Goal: Information Seeking & Learning: Check status

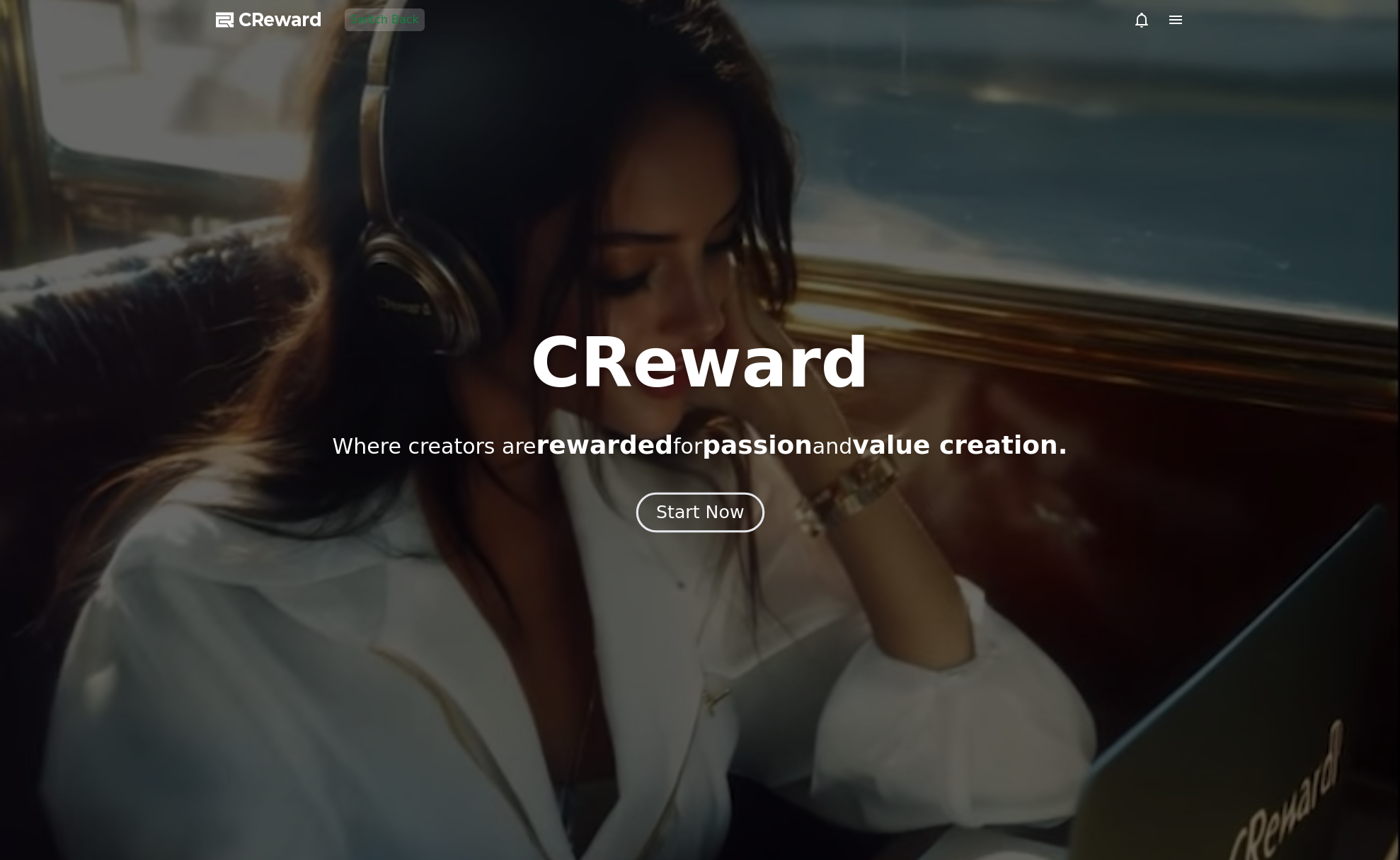
click at [703, 523] on div "Start Now" at bounding box center [700, 512] width 88 height 24
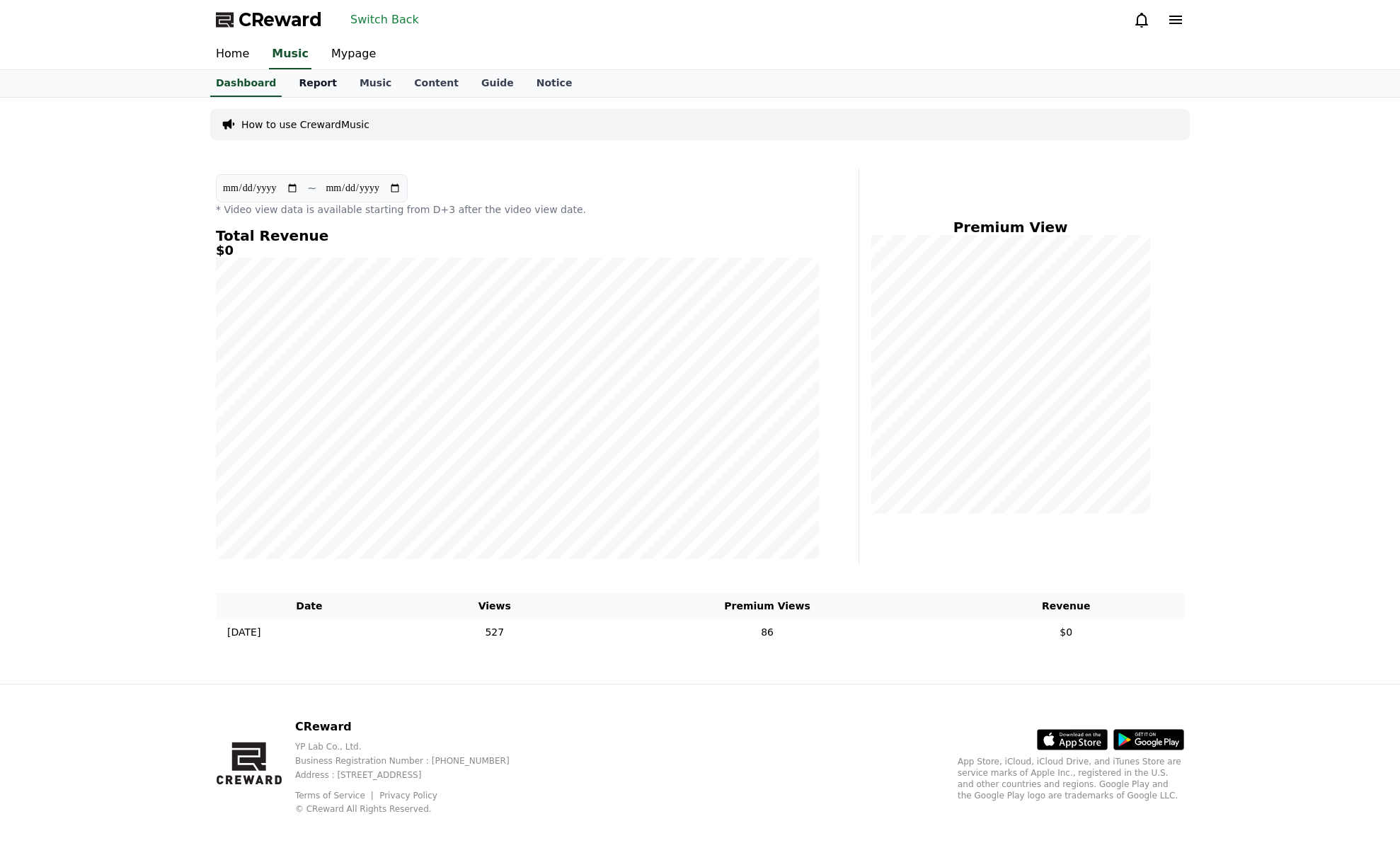
click at [309, 82] on link "Report" at bounding box center [317, 83] width 61 height 27
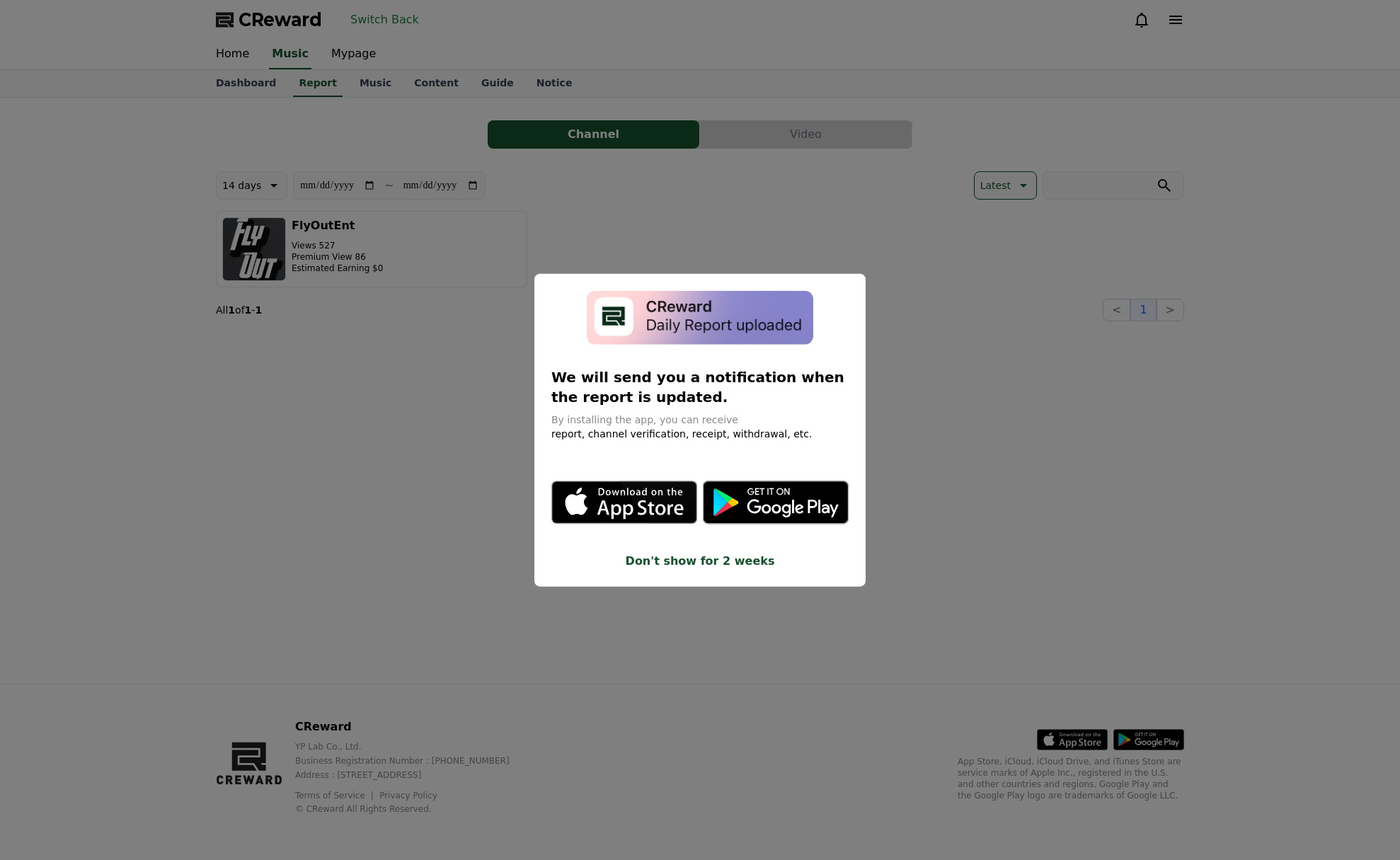
click at [833, 221] on button "close modal" at bounding box center [700, 430] width 1400 height 860
click at [304, 248] on p "Views 527" at bounding box center [337, 245] width 91 height 11
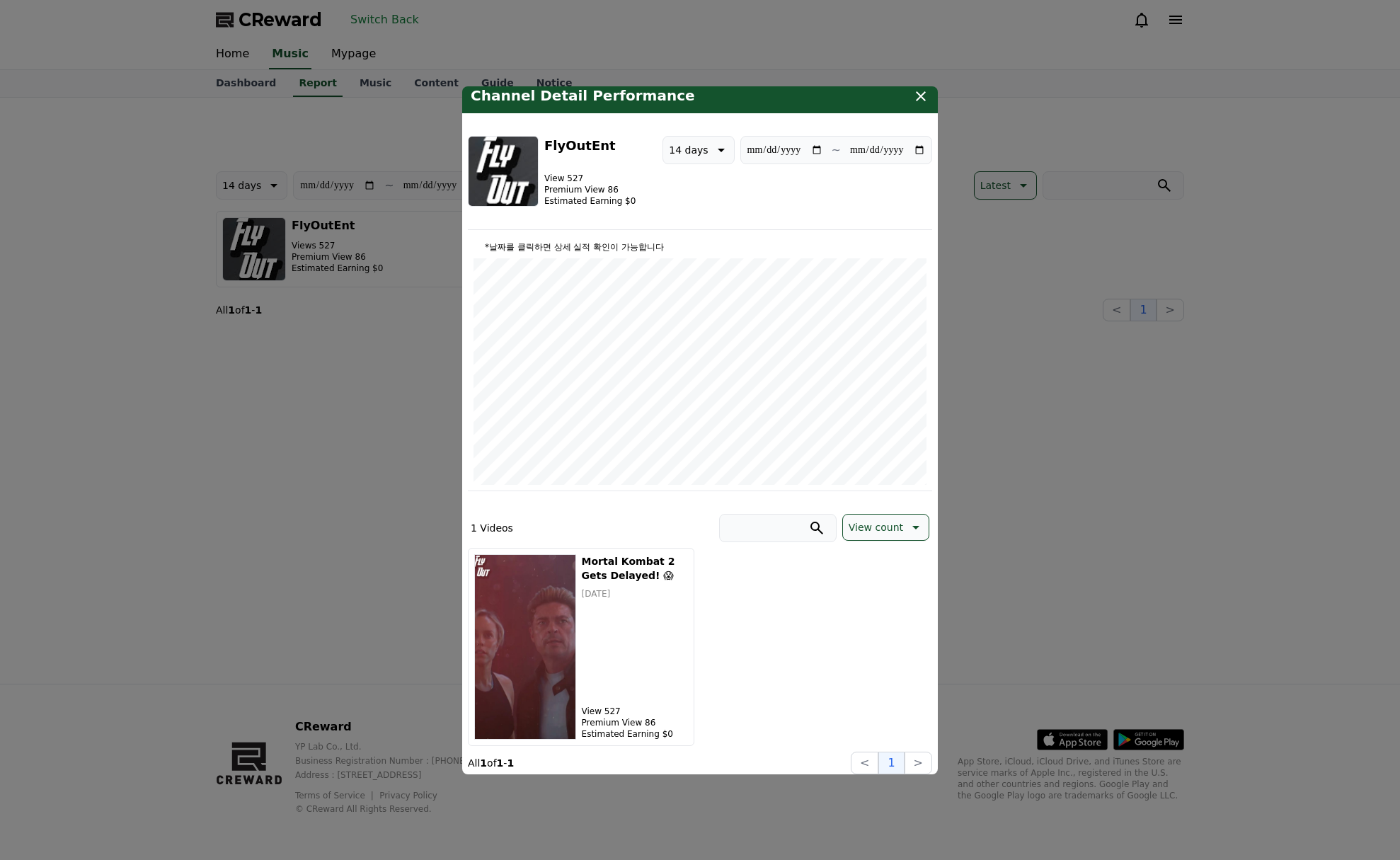
scroll to position [13, 0]
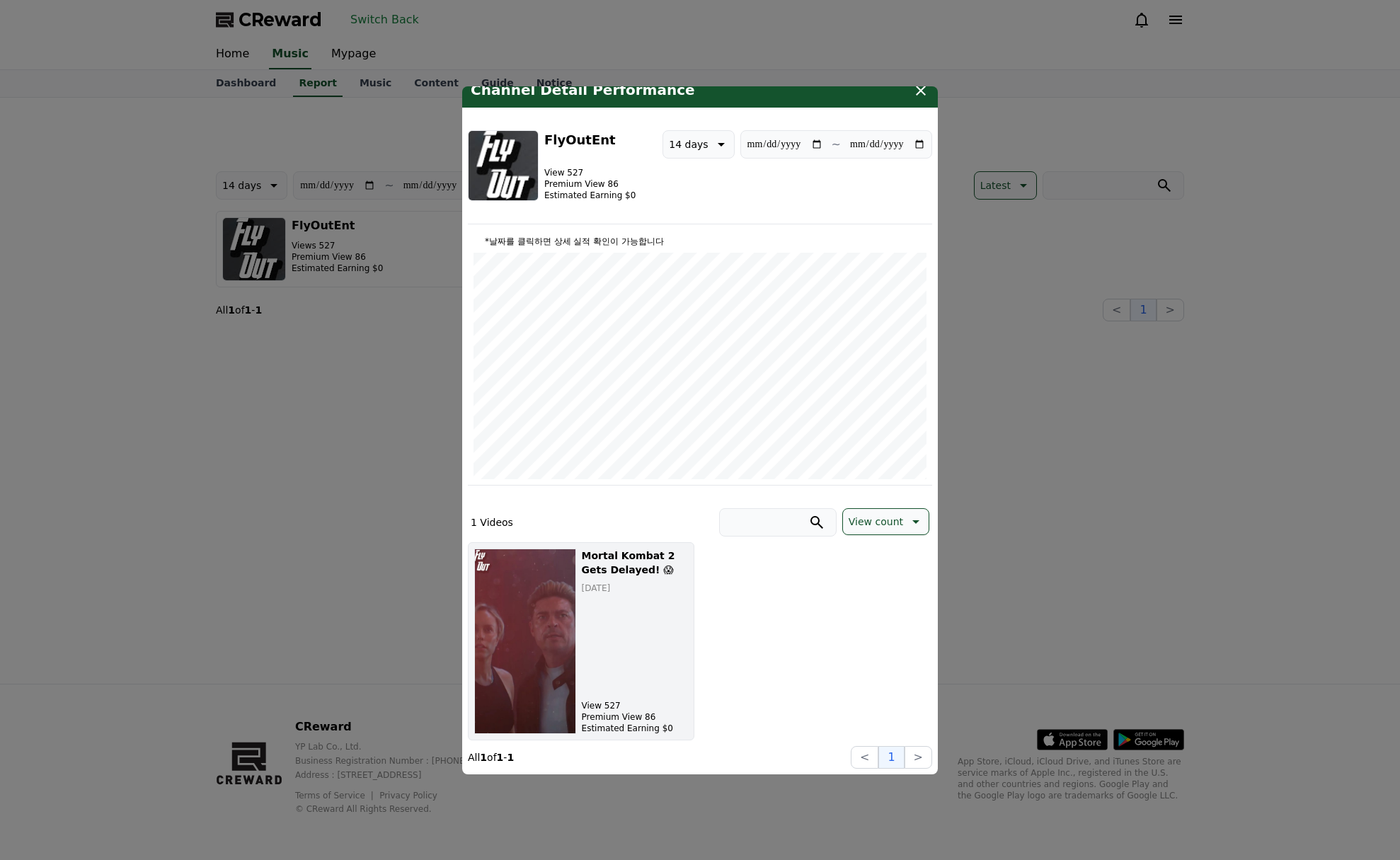
click at [602, 564] on h5 "Mortal Kombat 2 Gets Delayed! 😱" at bounding box center [635, 563] width 106 height 29
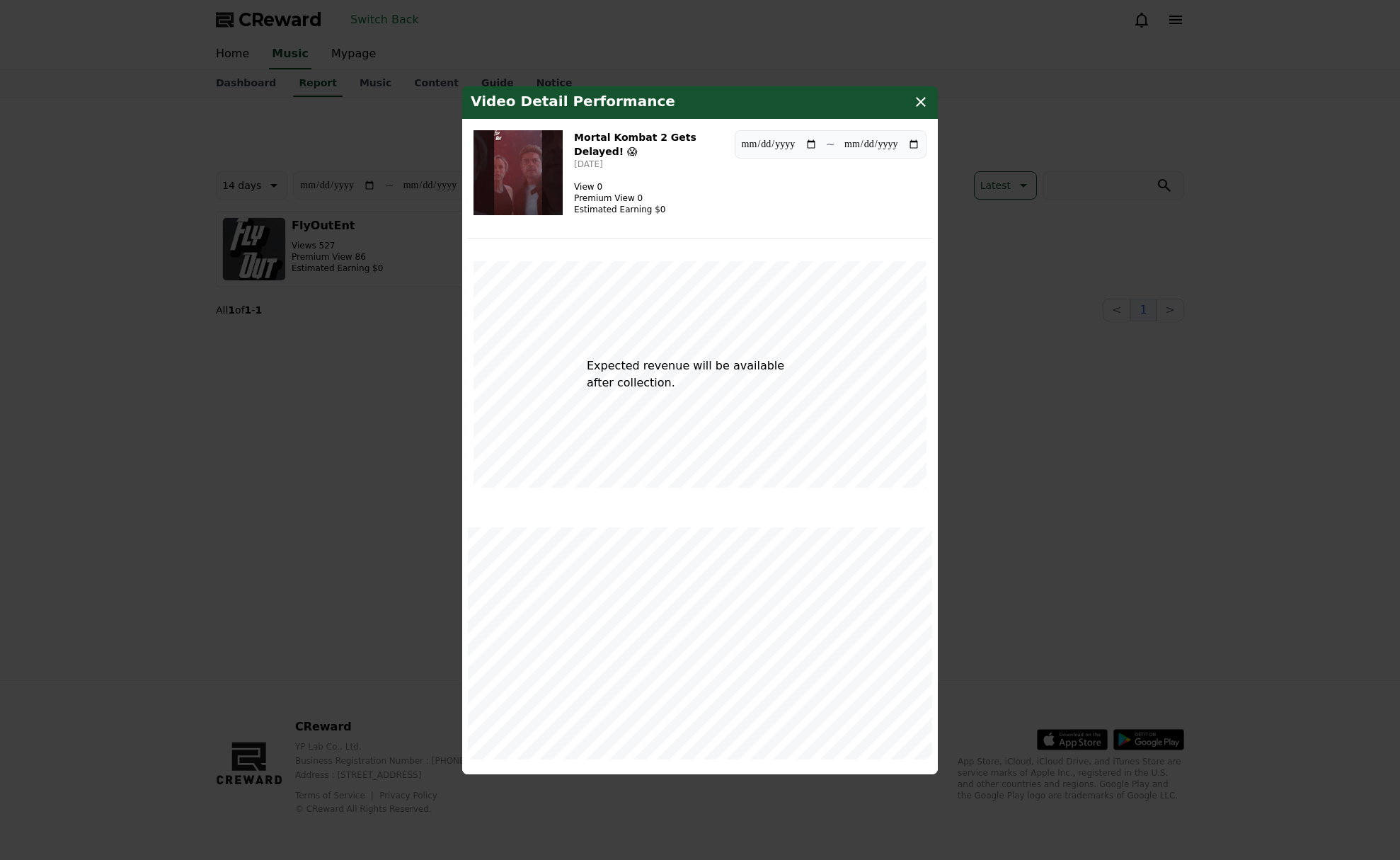
scroll to position [0, 0]
click at [1097, 446] on button "close modal" at bounding box center [700, 430] width 1400 height 860
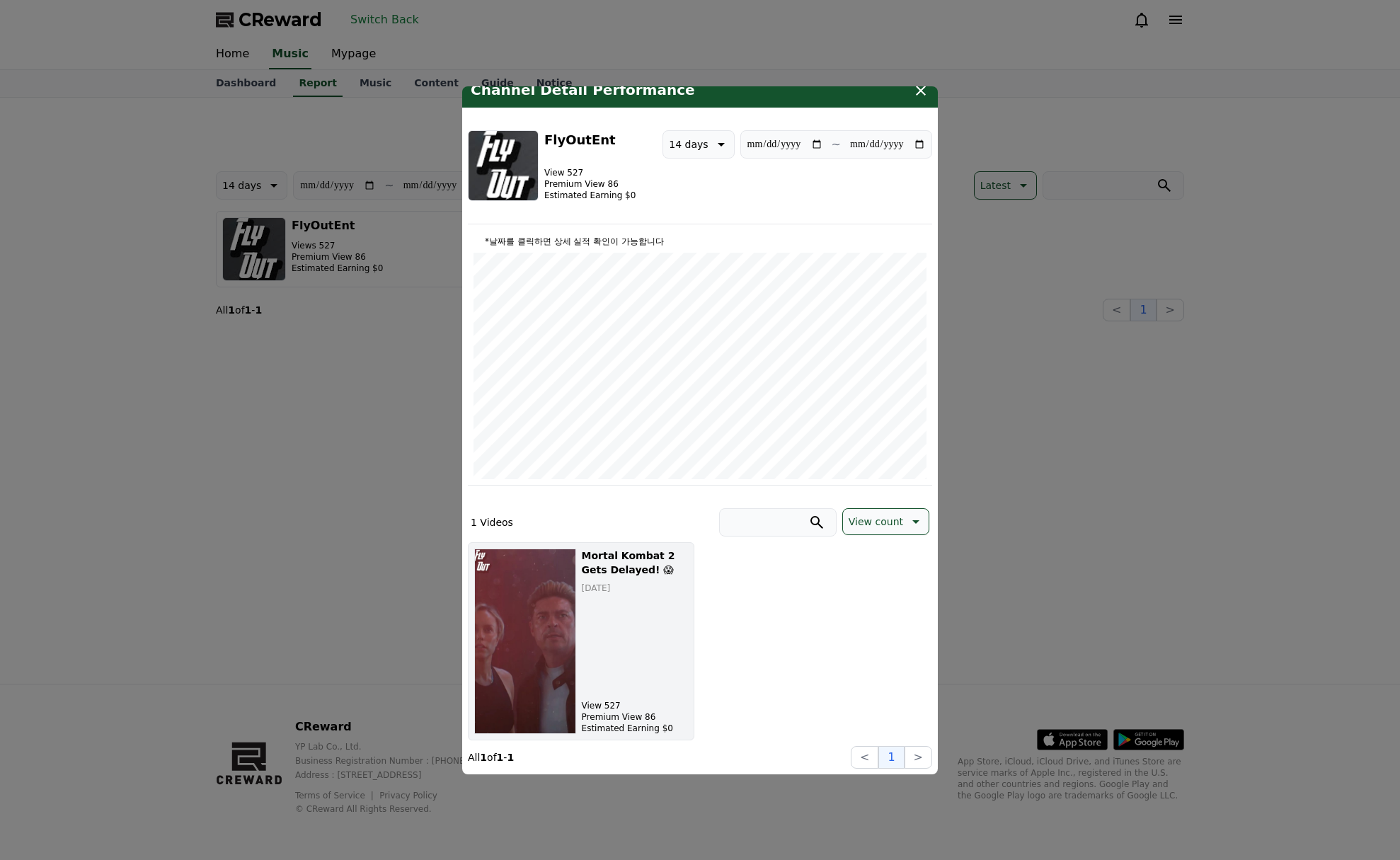
click at [583, 587] on p "[DATE]" at bounding box center [635, 587] width 106 height 11
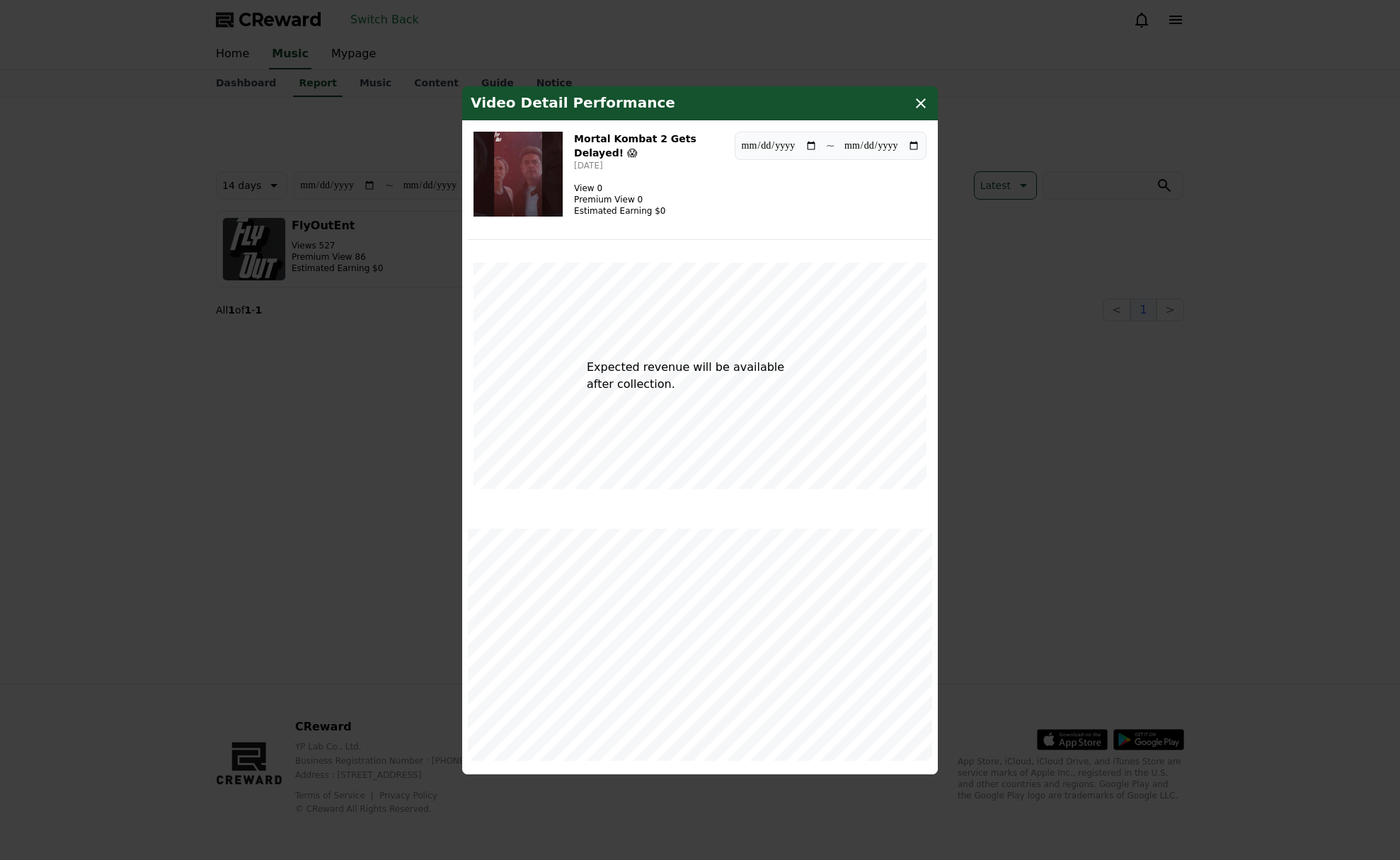
click at [621, 366] on p "Expected revenue will be available after collection." at bounding box center [700, 375] width 226 height 34
drag, startPoint x: 697, startPoint y: 392, endPoint x: 884, endPoint y: 207, distance: 263.0
drag, startPoint x: 884, startPoint y: 207, endPoint x: 838, endPoint y: 210, distance: 46.1
click at [841, 208] on div "**********" at bounding box center [700, 183] width 465 height 114
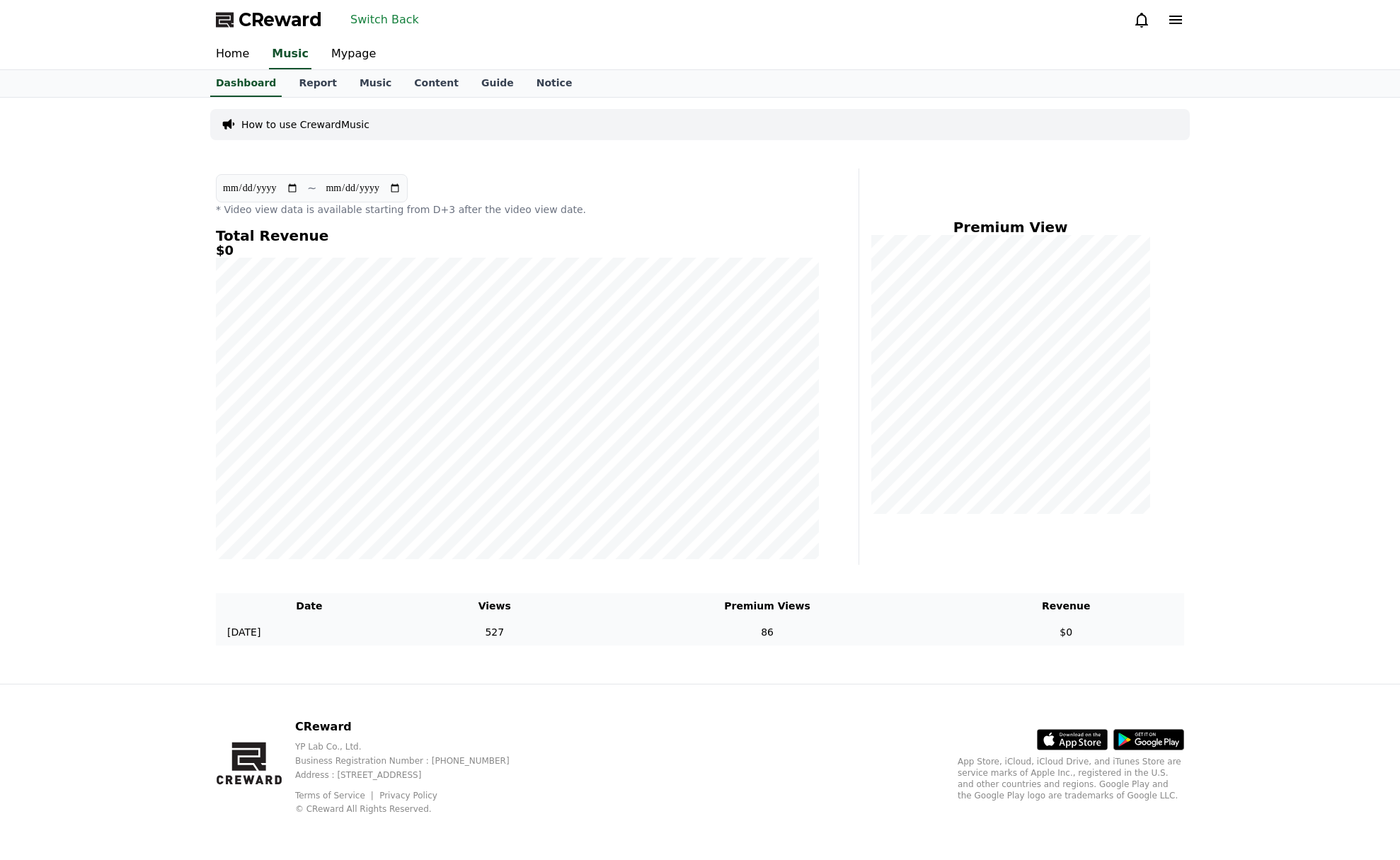
click at [647, 640] on td "86" at bounding box center [768, 632] width 362 height 26
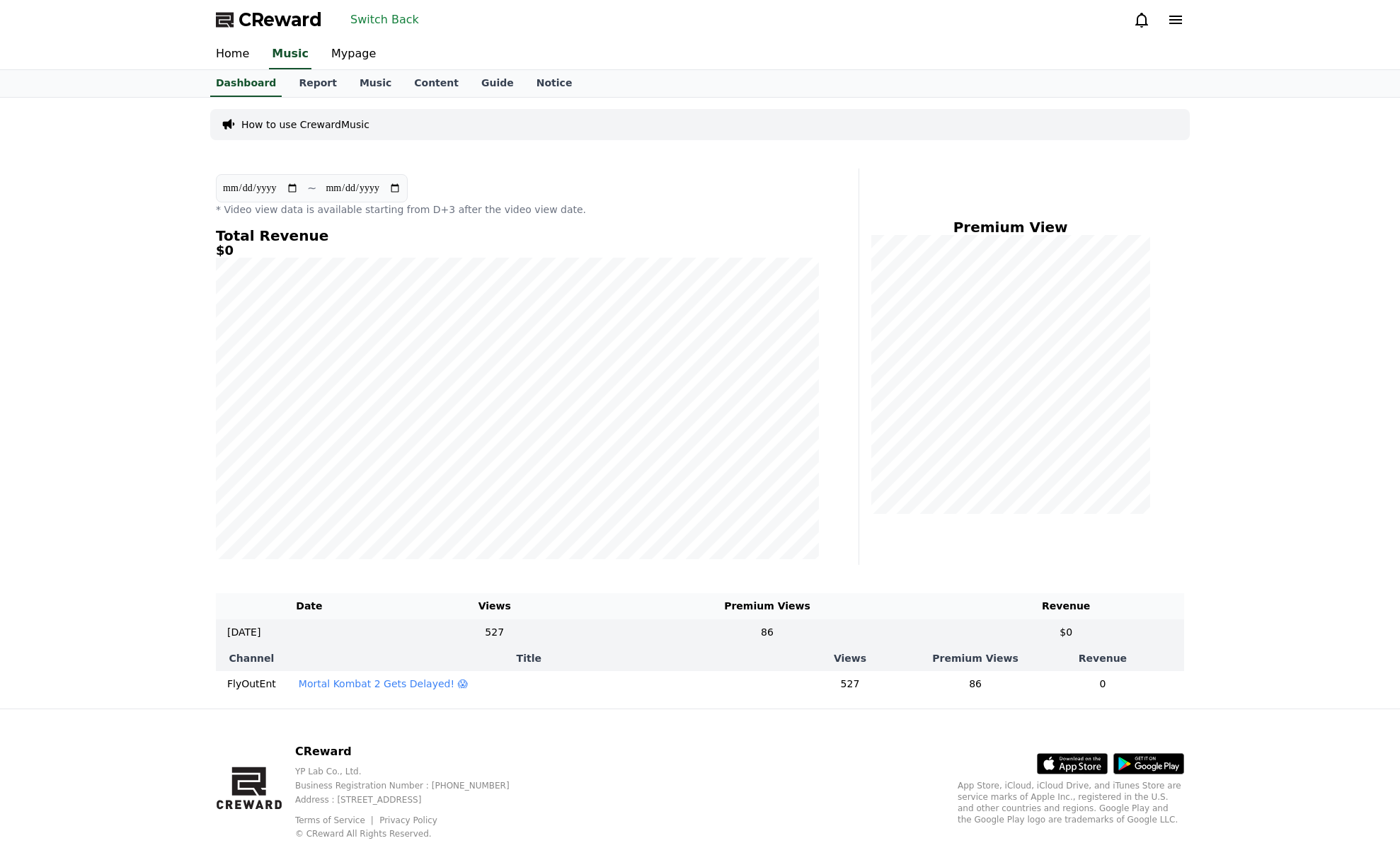
click at [381, 677] on p "Mortal Kombat 2 Gets Delayed! 😱" at bounding box center [383, 683] width 169 height 14
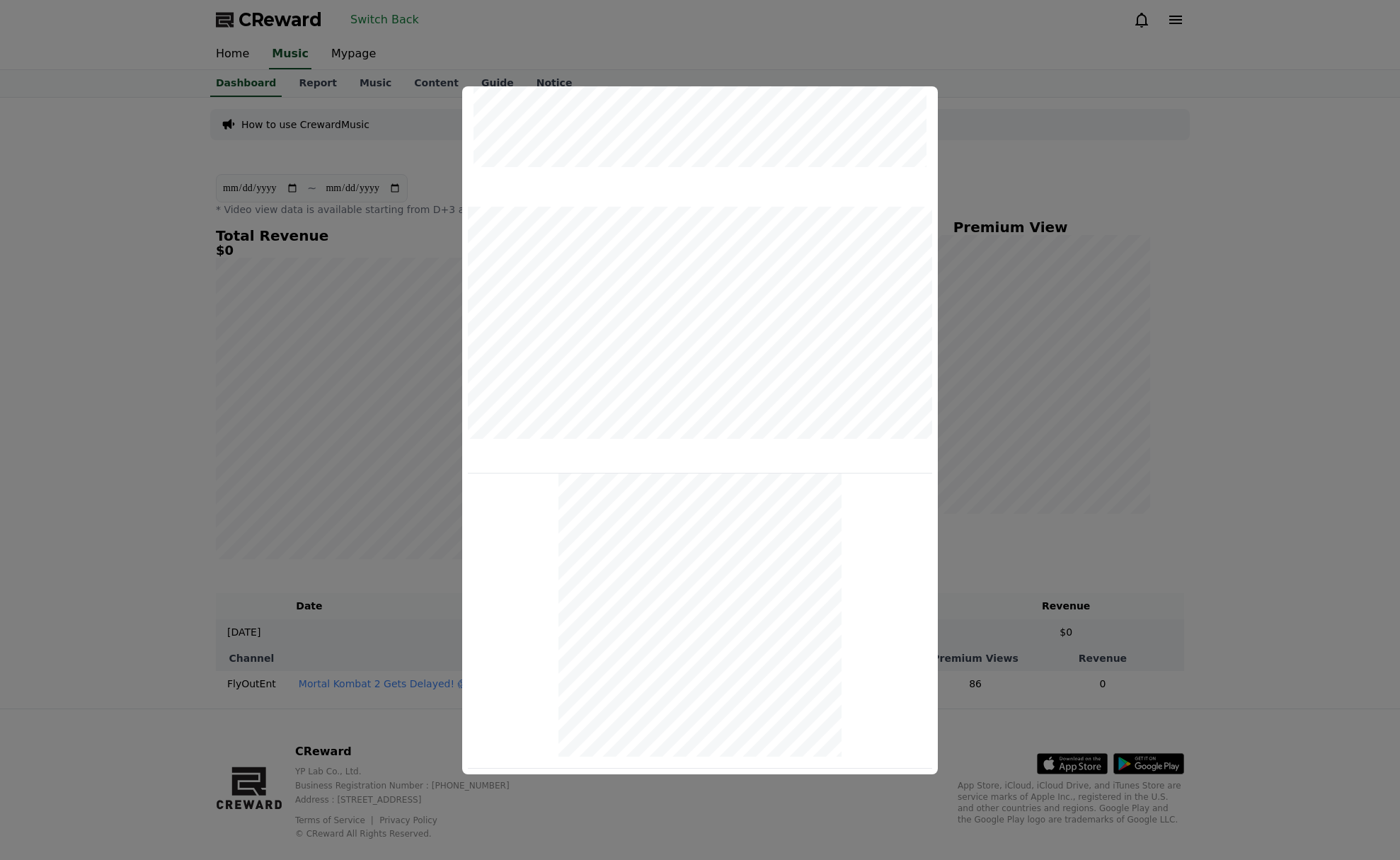
click at [391, 297] on button "close modal" at bounding box center [700, 430] width 1400 height 860
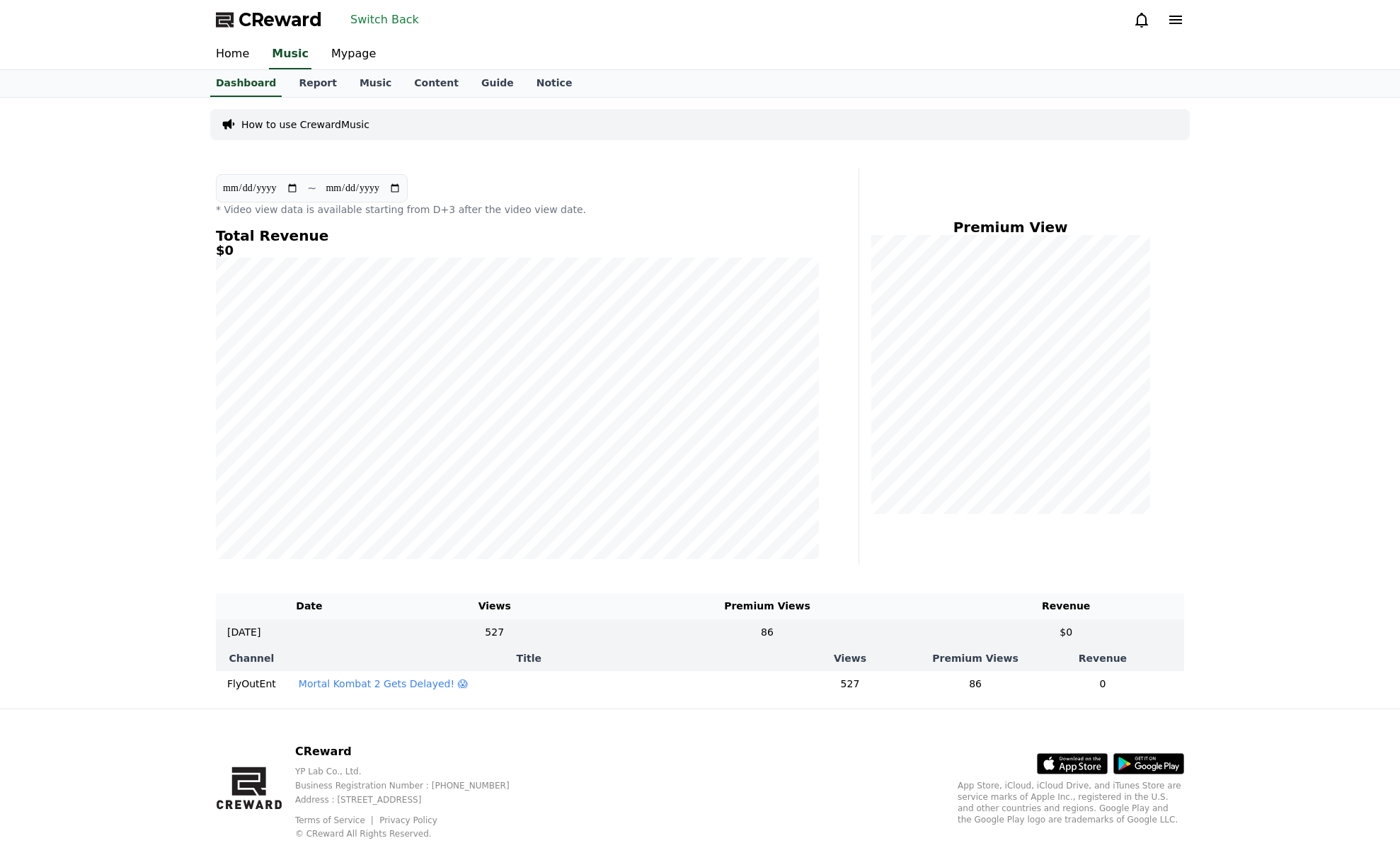
click at [375, 685] on p "Mortal Kombat 2 Gets Delayed! 😱" at bounding box center [383, 683] width 169 height 14
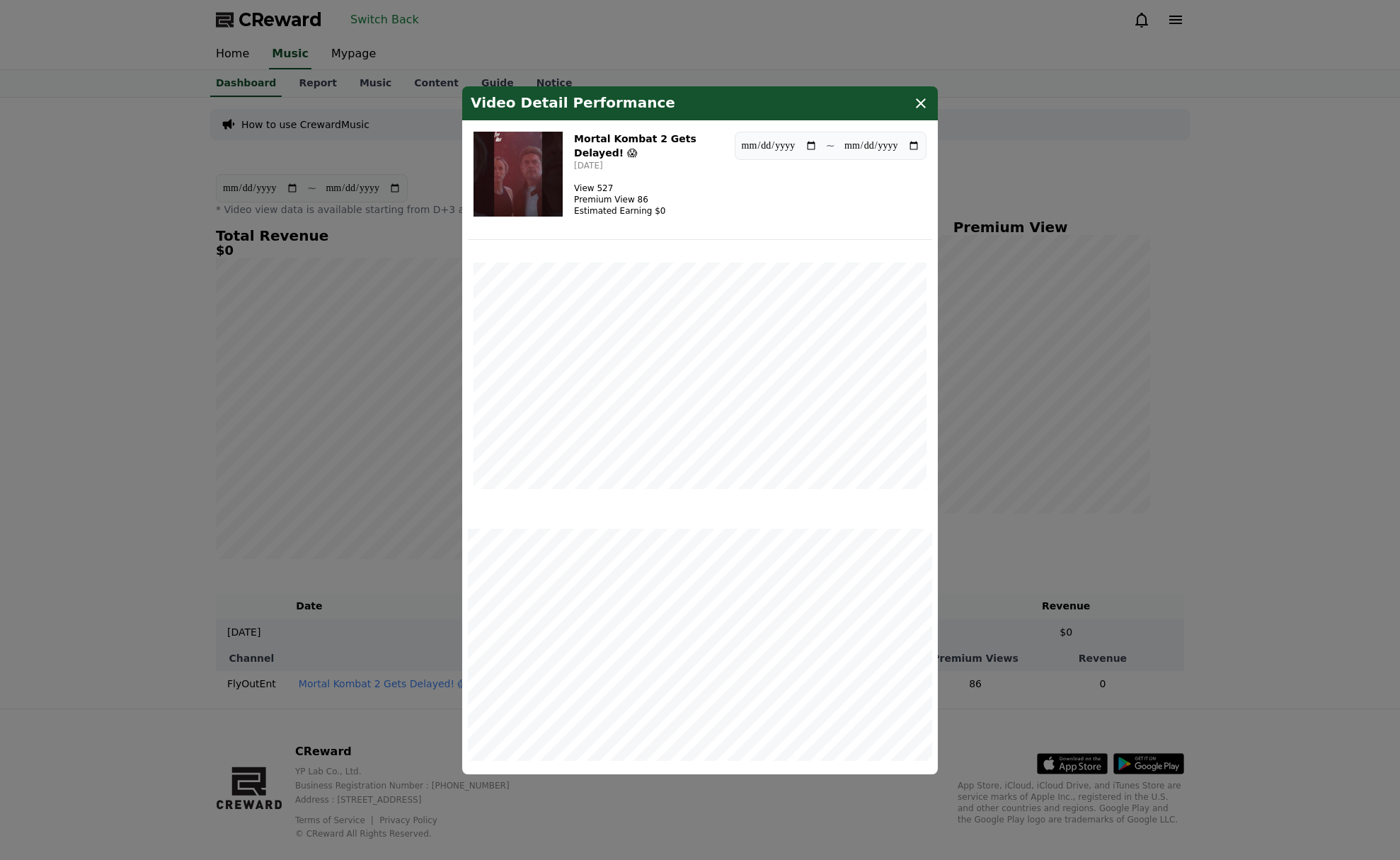
click at [510, 188] on img "modal" at bounding box center [518, 173] width 89 height 85
click at [535, 145] on img "modal" at bounding box center [518, 173] width 89 height 85
click at [397, 145] on button "close modal" at bounding box center [700, 430] width 1400 height 860
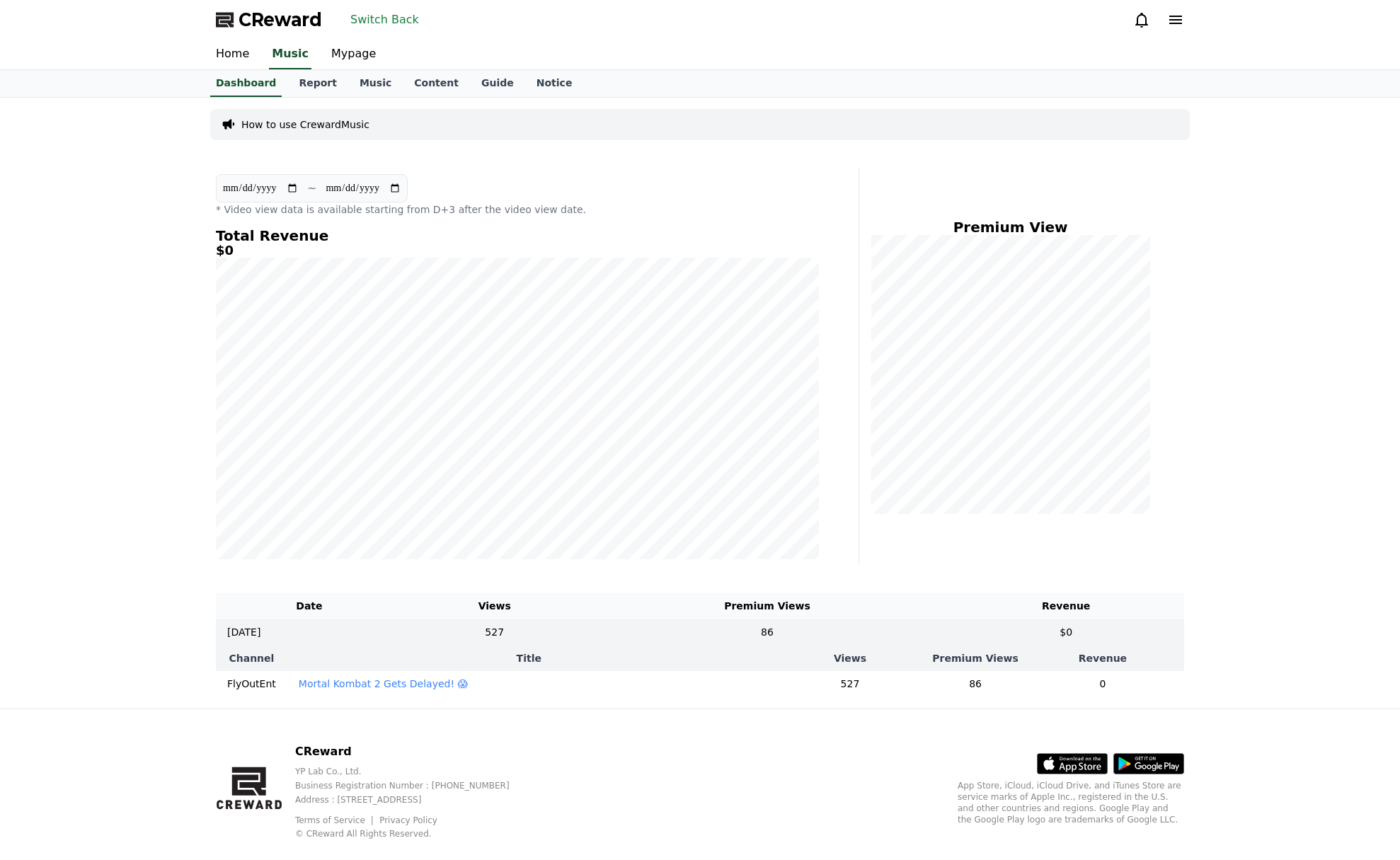
click at [411, 687] on p "Mortal Kombat 2 Gets Delayed! 😱" at bounding box center [383, 683] width 169 height 14
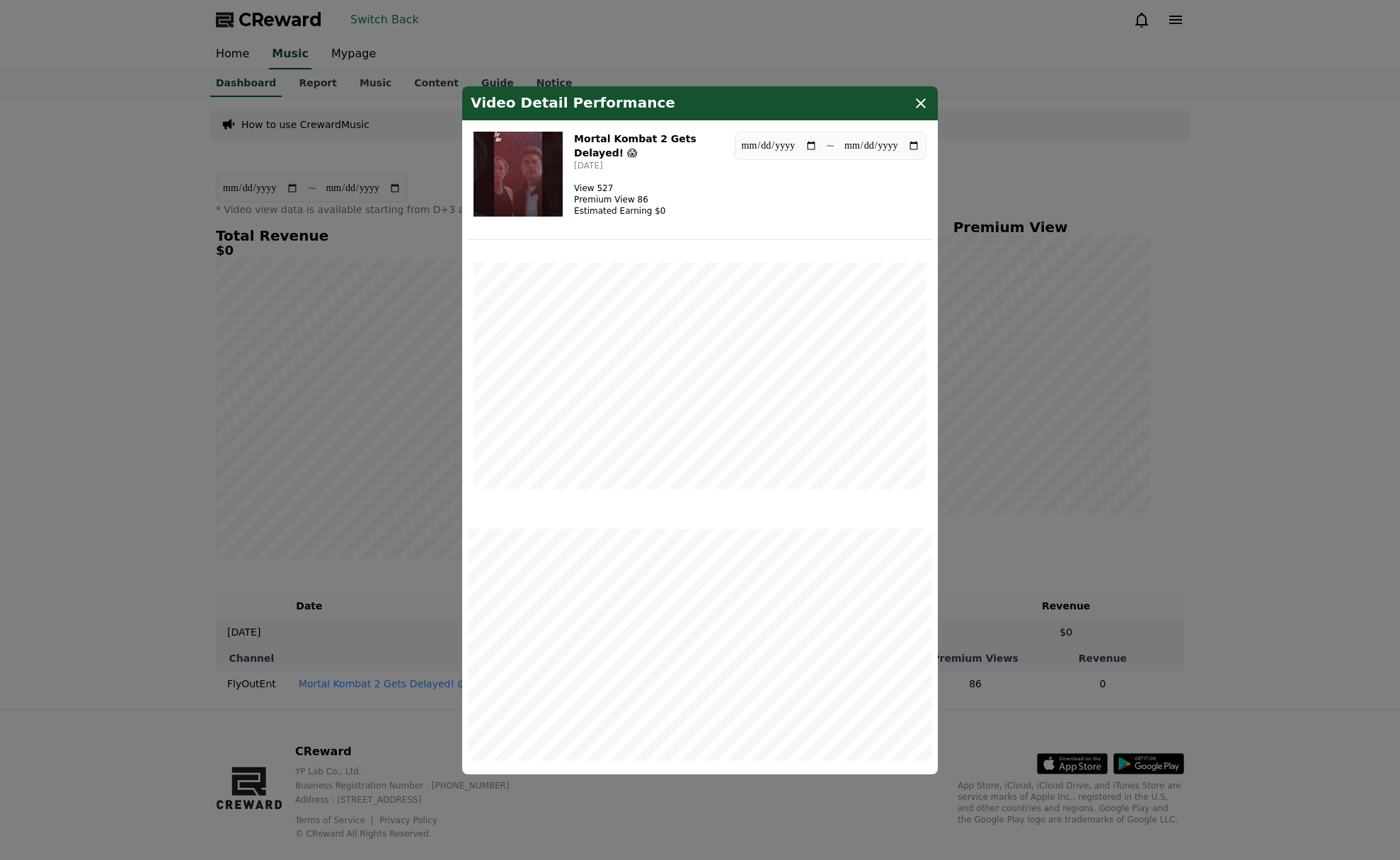
click at [363, 156] on button "close modal" at bounding box center [700, 430] width 1400 height 860
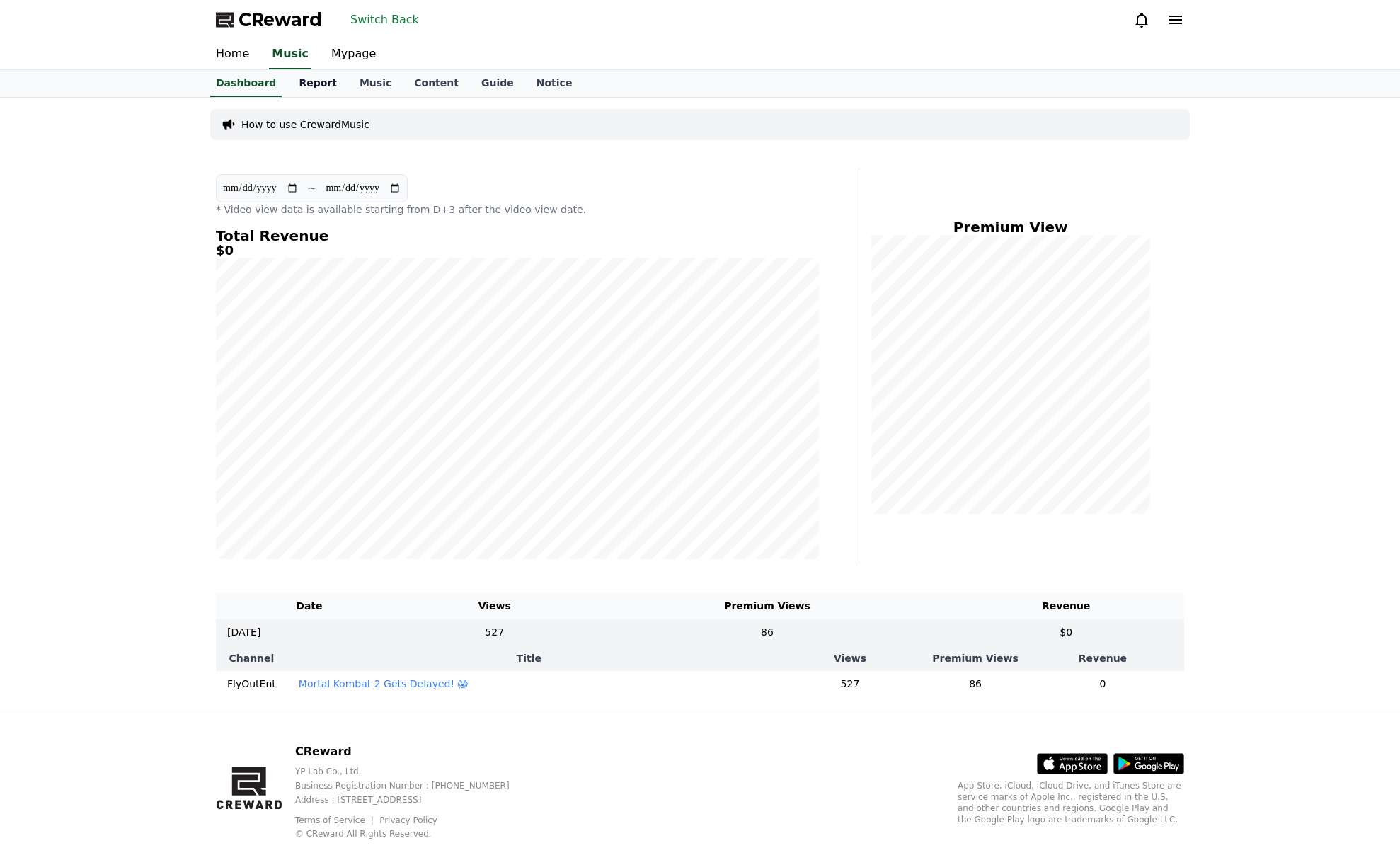
click at [311, 82] on link "Report" at bounding box center [317, 83] width 61 height 27
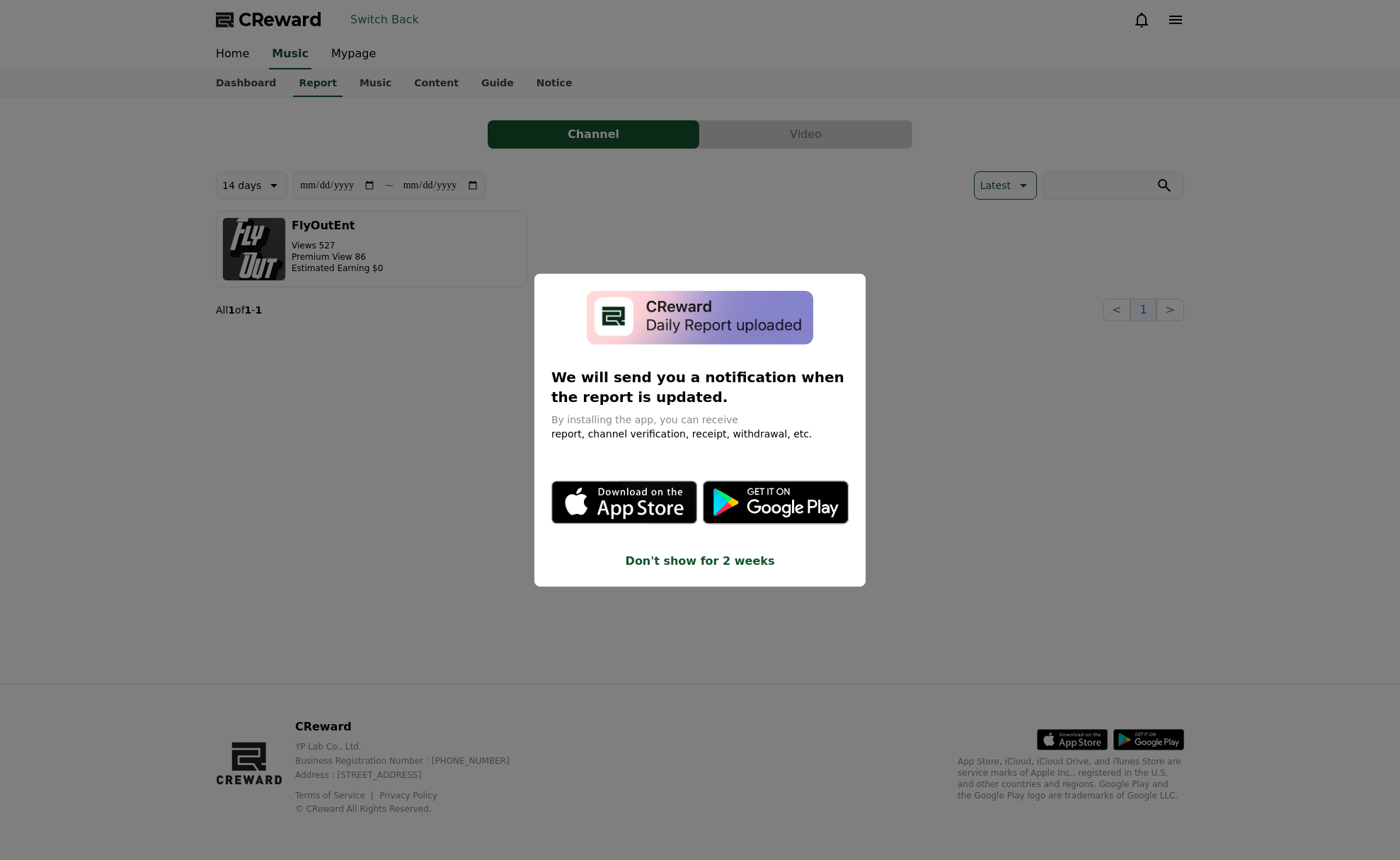
click at [664, 163] on button "close modal" at bounding box center [700, 430] width 1400 height 860
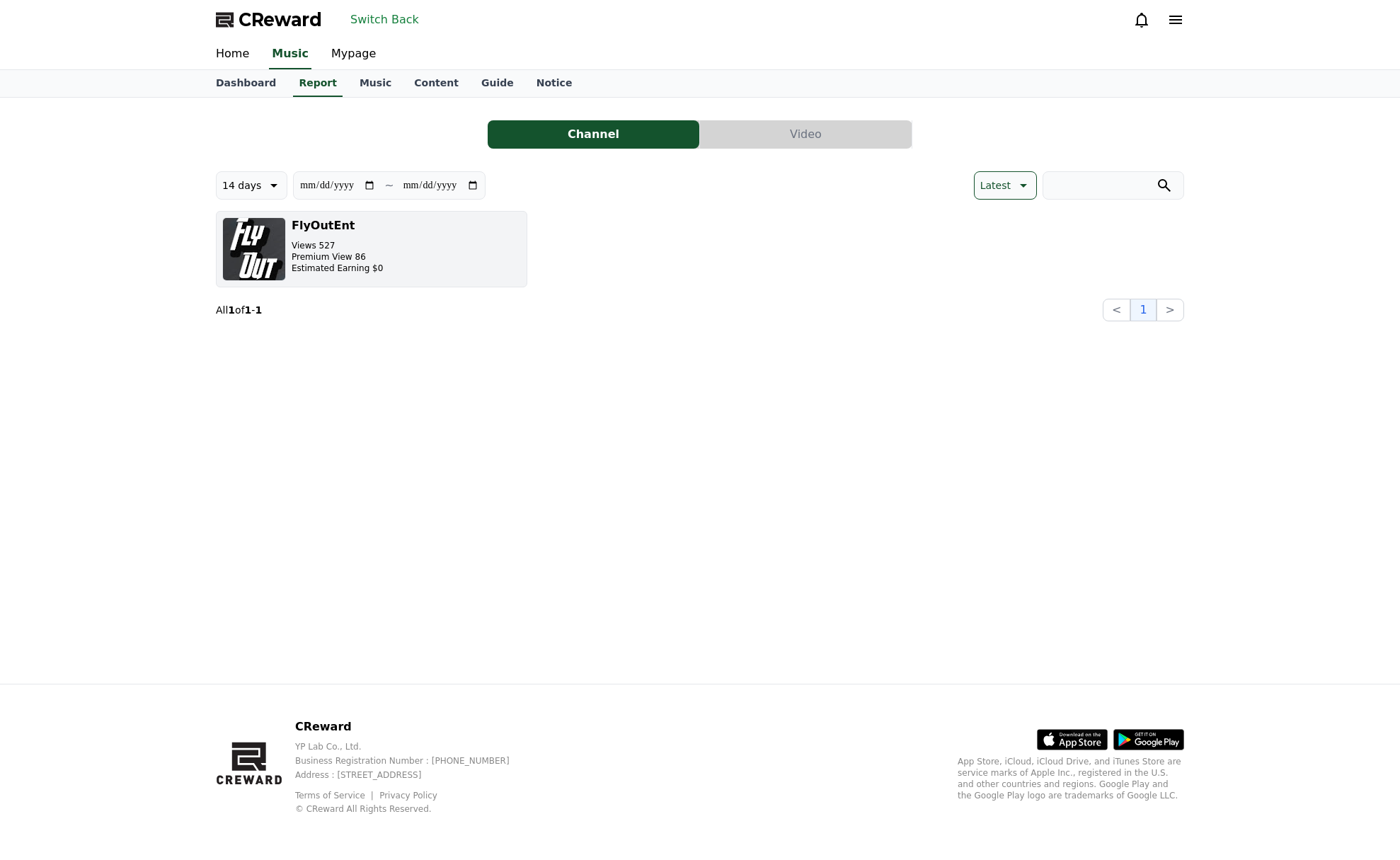
click at [408, 232] on button "FlyOutEnt Views 527 Premium View 86 Estimated Earning $0" at bounding box center [371, 249] width 311 height 77
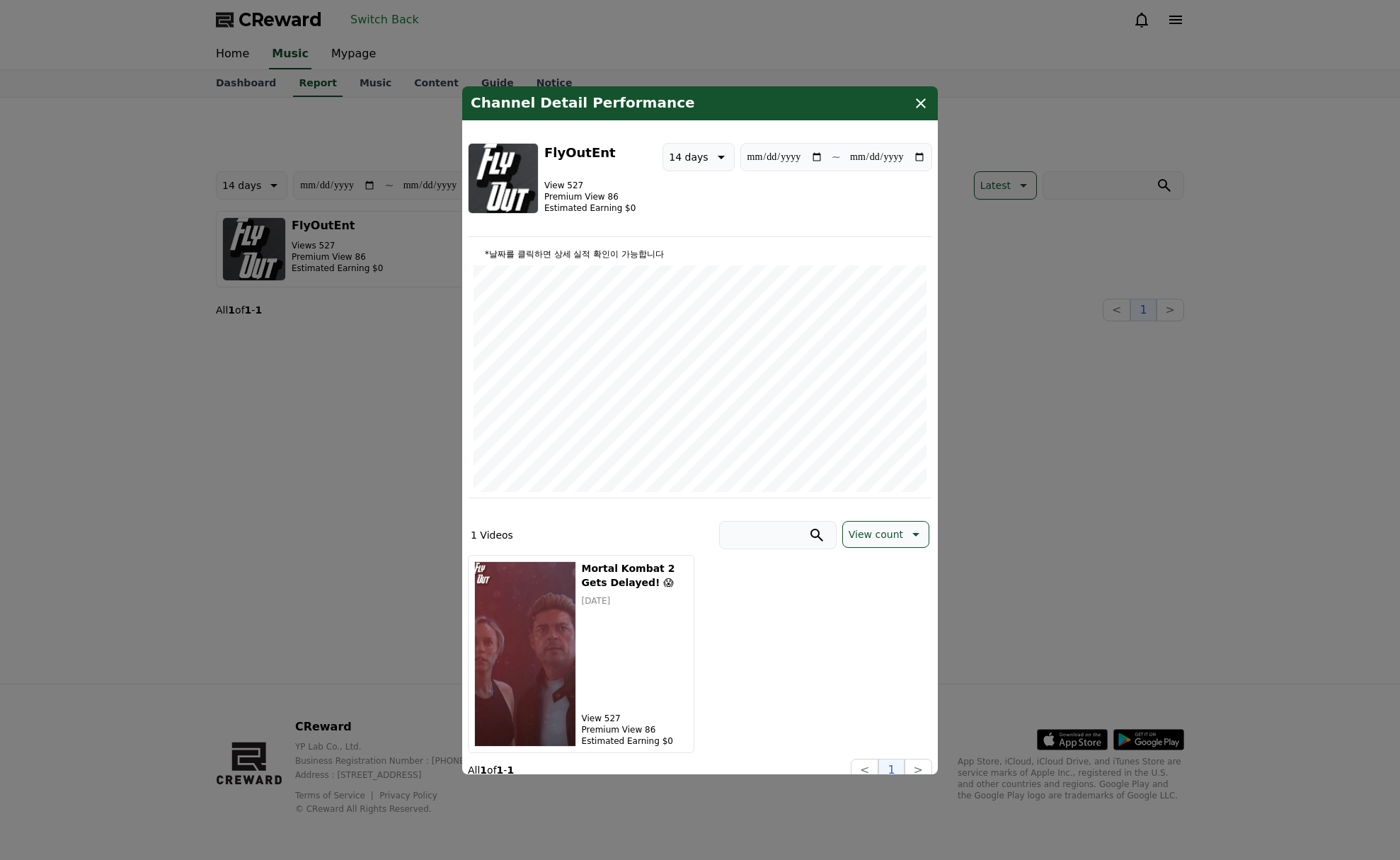
click at [1136, 385] on button "close modal" at bounding box center [700, 430] width 1400 height 860
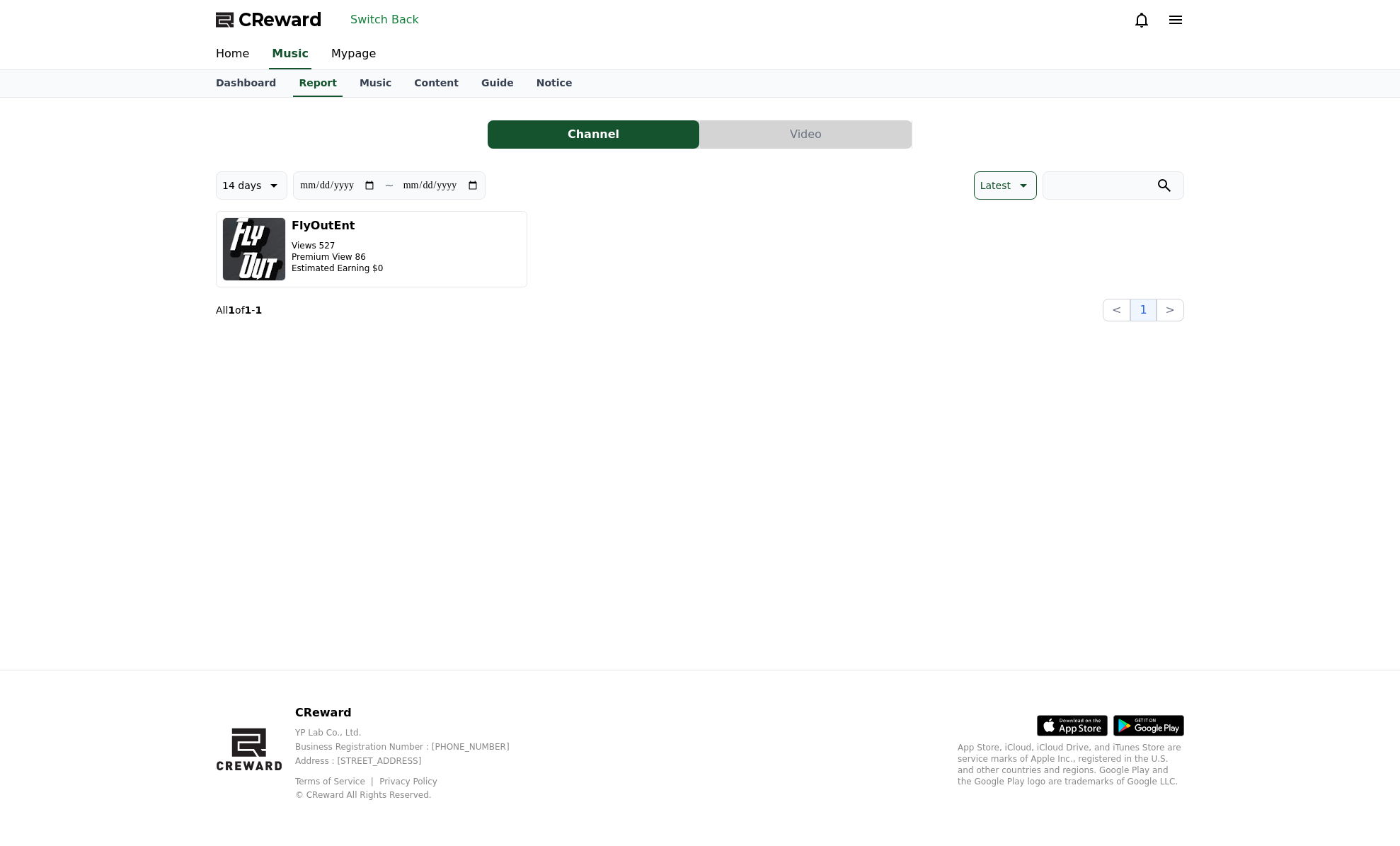
click at [397, 24] on button "Switch Back" at bounding box center [384, 19] width 80 height 23
